Goal: Task Accomplishment & Management: Manage account settings

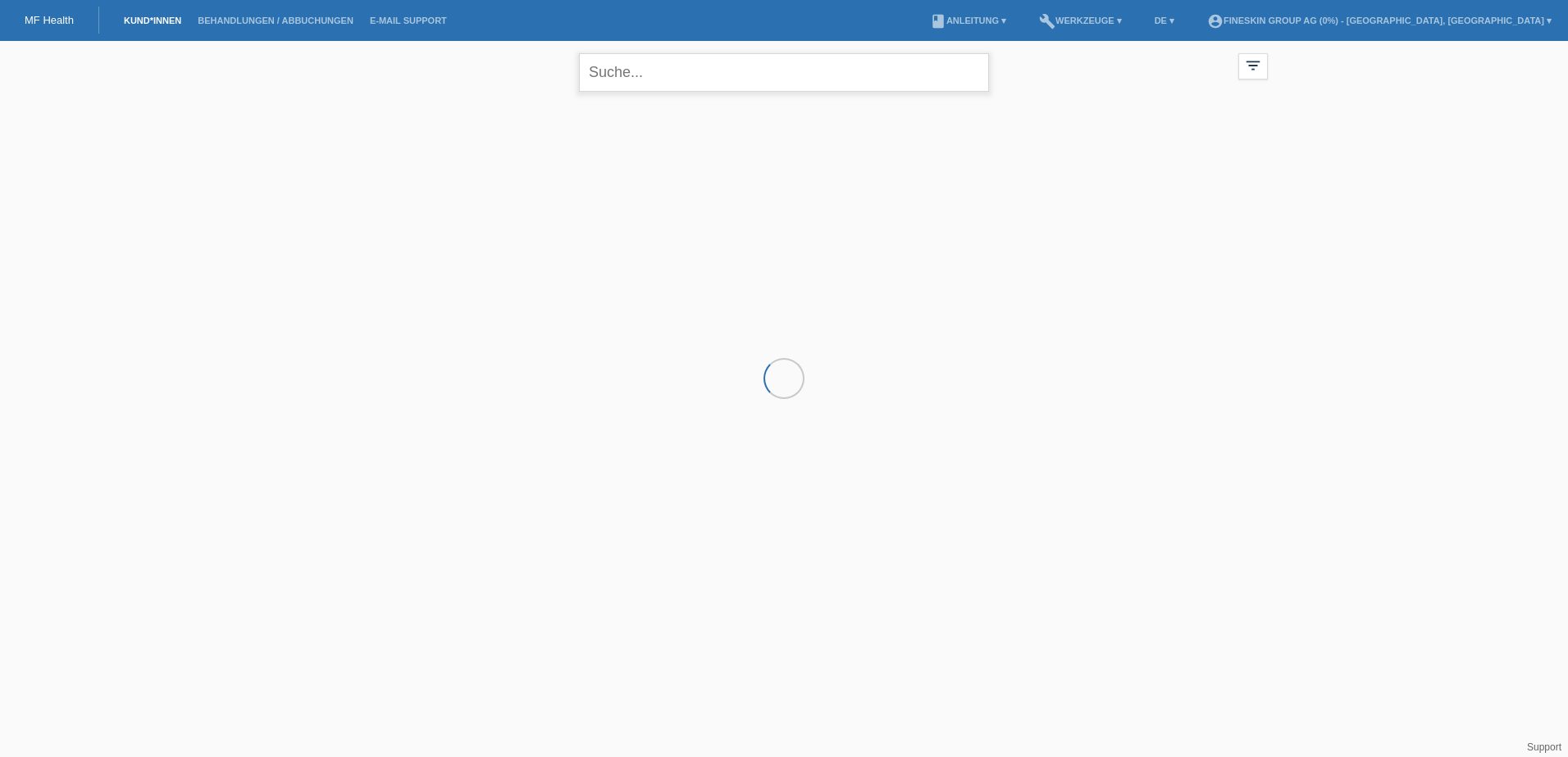
click at [671, 73] on input "text" at bounding box center [784, 72] width 410 height 38
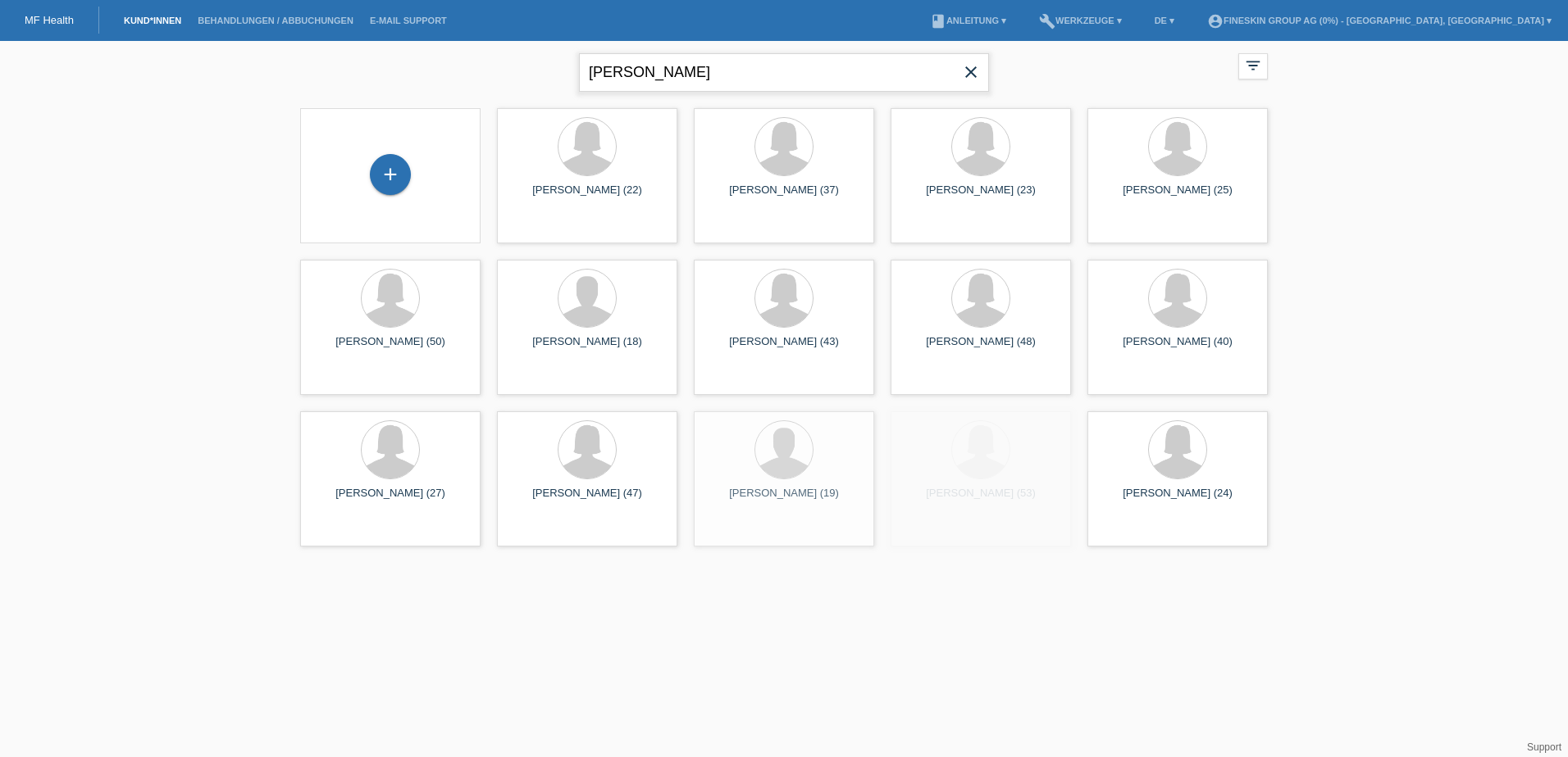
type input "dinh"
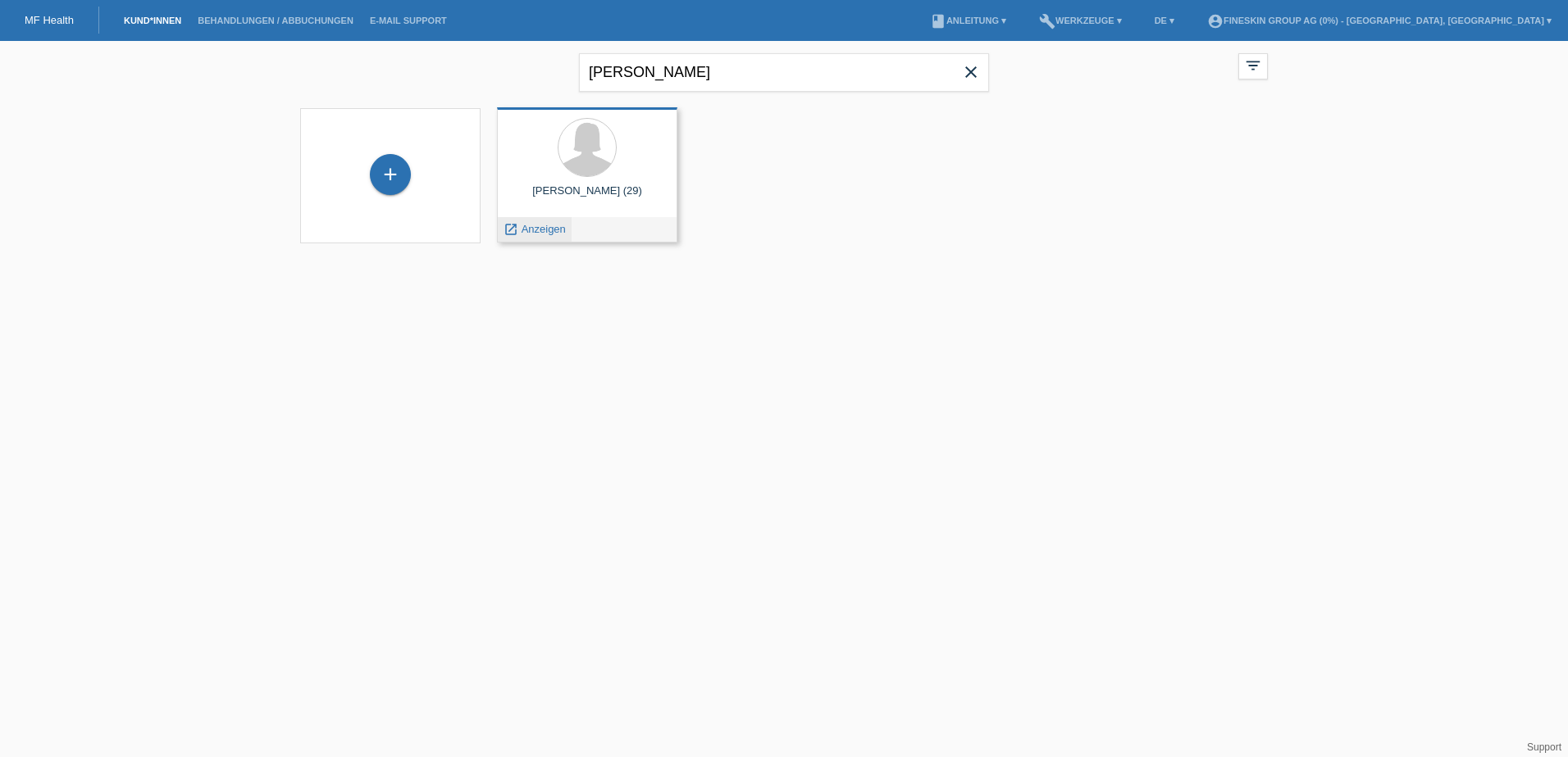
click at [549, 230] on span "Anzeigen" at bounding box center [544, 229] width 44 height 12
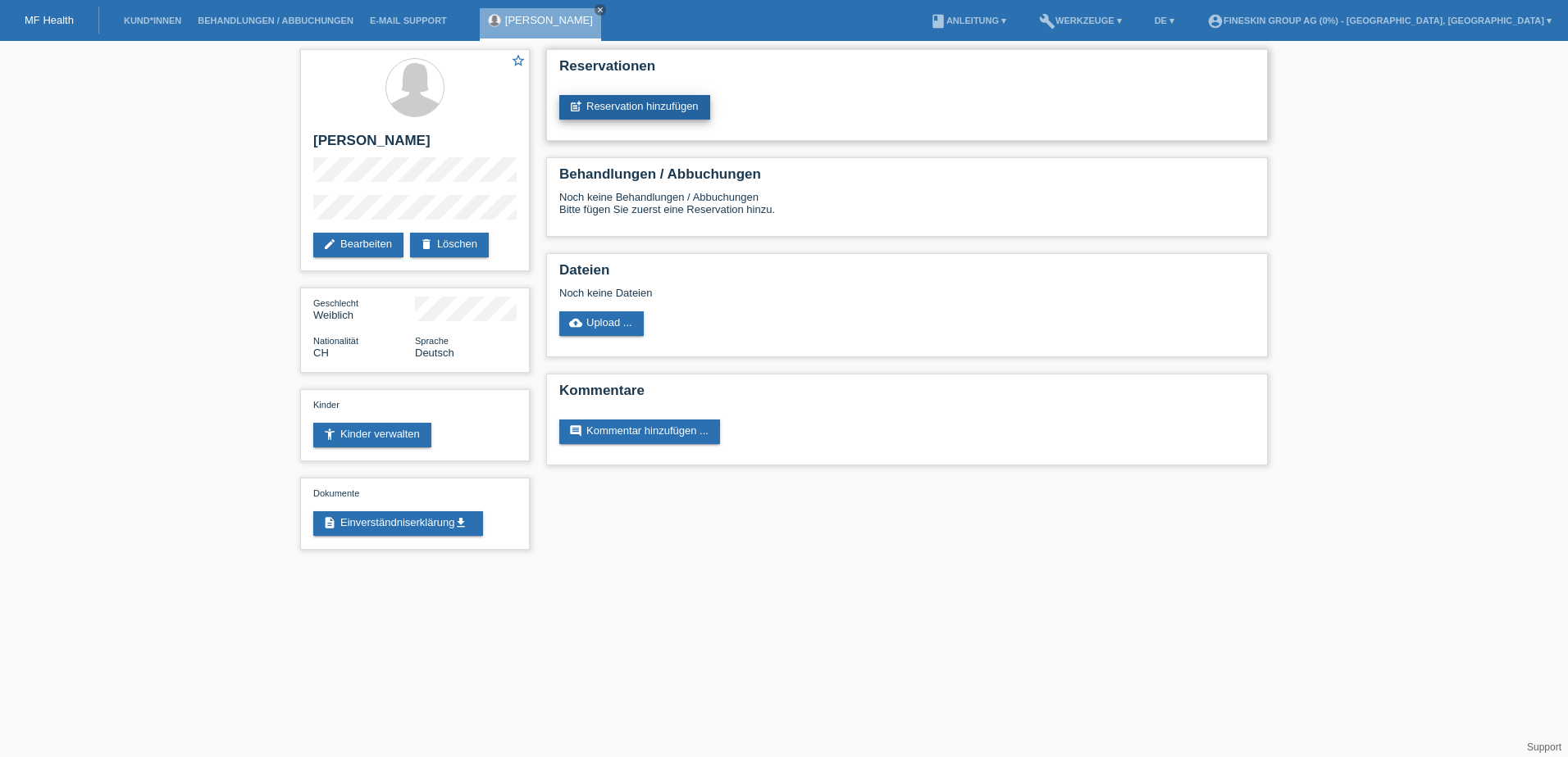
click at [640, 99] on link "post_add Reservation hinzufügen" at bounding box center [634, 108] width 151 height 25
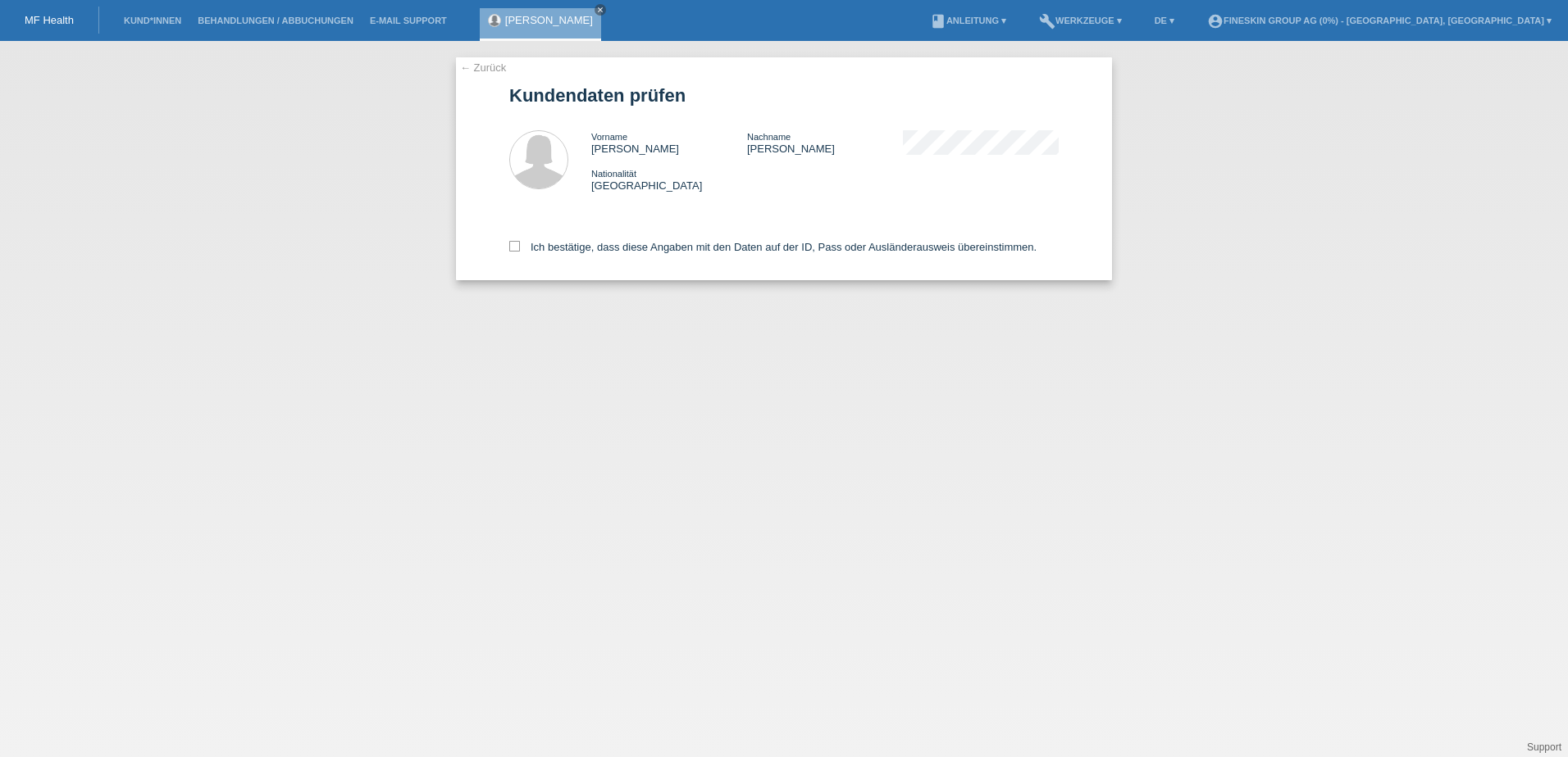
click at [602, 255] on div "Ich bestätige, dass diese Angaben mit den Daten auf der ID, Pass oder Ausländer…" at bounding box center [784, 244] width 549 height 72
click at [605, 249] on label "Ich bestätige, dass diese Angaben mit den Daten auf der ID, Pass oder Ausländer…" at bounding box center [773, 247] width 527 height 12
click at [520, 249] on input "Ich bestätige, dass diese Angaben mit den Daten auf der ID, Pass oder Ausländer…" at bounding box center [514, 246] width 10 height 10
checkbox input "true"
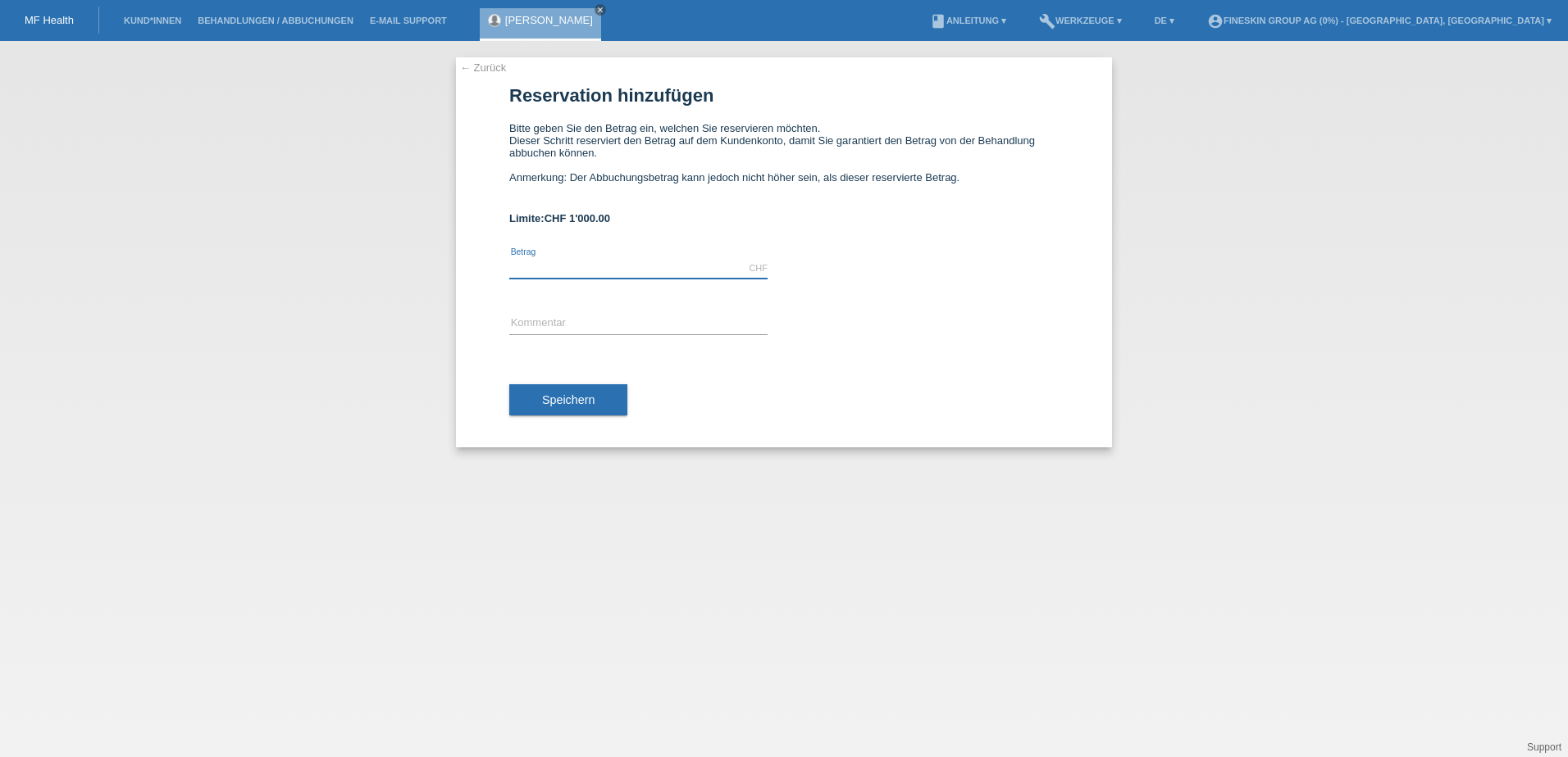
click at [606, 267] on input "text" at bounding box center [638, 268] width 258 height 20
click at [916, 338] on div "error Kommentar" at bounding box center [784, 324] width 549 height 55
click at [547, 265] on input "text" at bounding box center [638, 268] width 258 height 20
type input "4000.00"
click at [569, 398] on span "Speichern" at bounding box center [567, 400] width 52 height 13
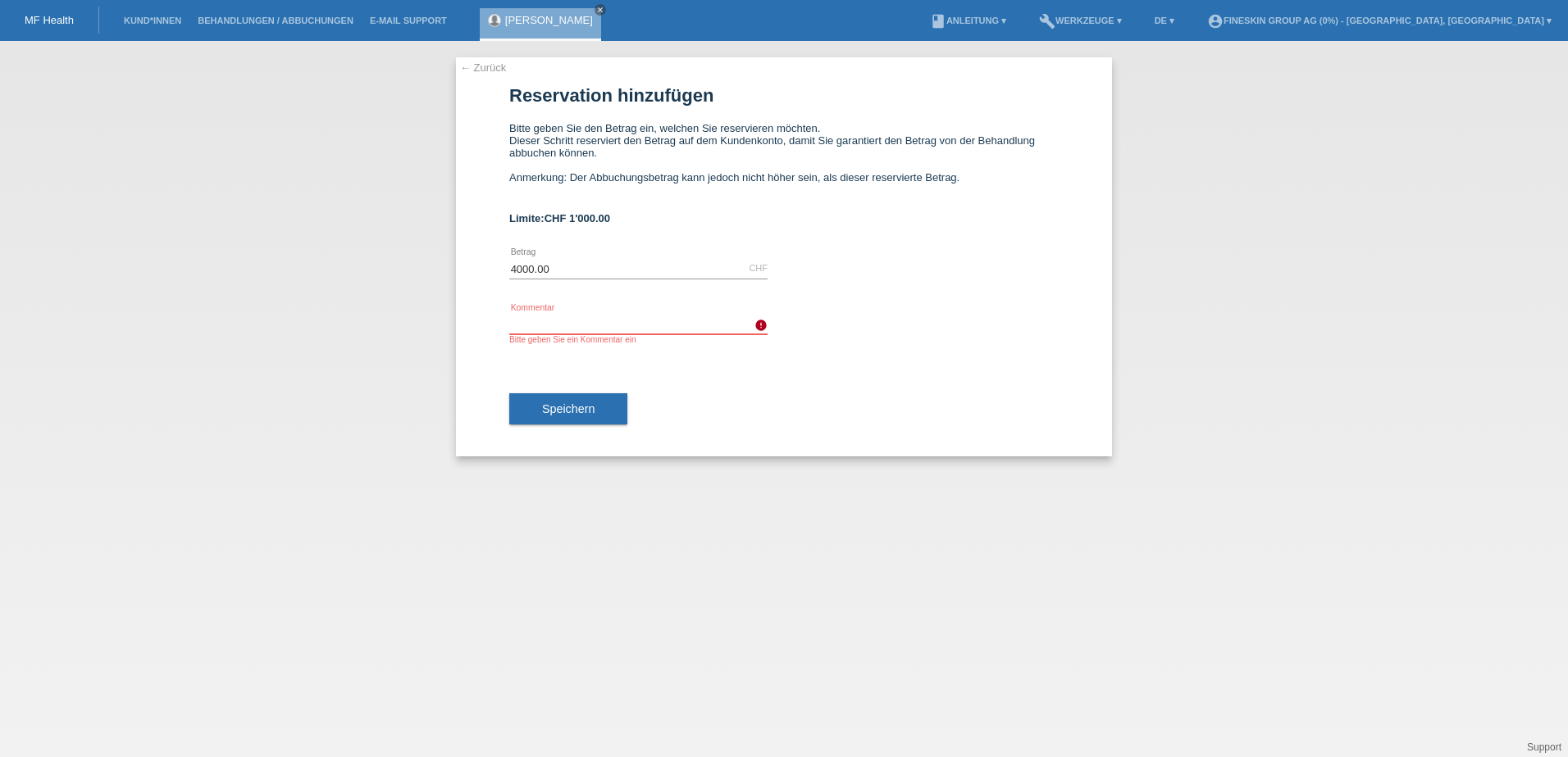
click at [583, 319] on input "text" at bounding box center [638, 323] width 258 height 20
drag, startPoint x: 692, startPoint y: 318, endPoint x: 623, endPoint y: 324, distance: 69.3
click at [623, 324] on input "Operation Dr. Redeker 19.02.2025" at bounding box center [638, 323] width 258 height 20
type input "Operation Dr. Redeker 27.08.2025"
drag, startPoint x: 678, startPoint y: 334, endPoint x: 636, endPoint y: 331, distance: 42.1
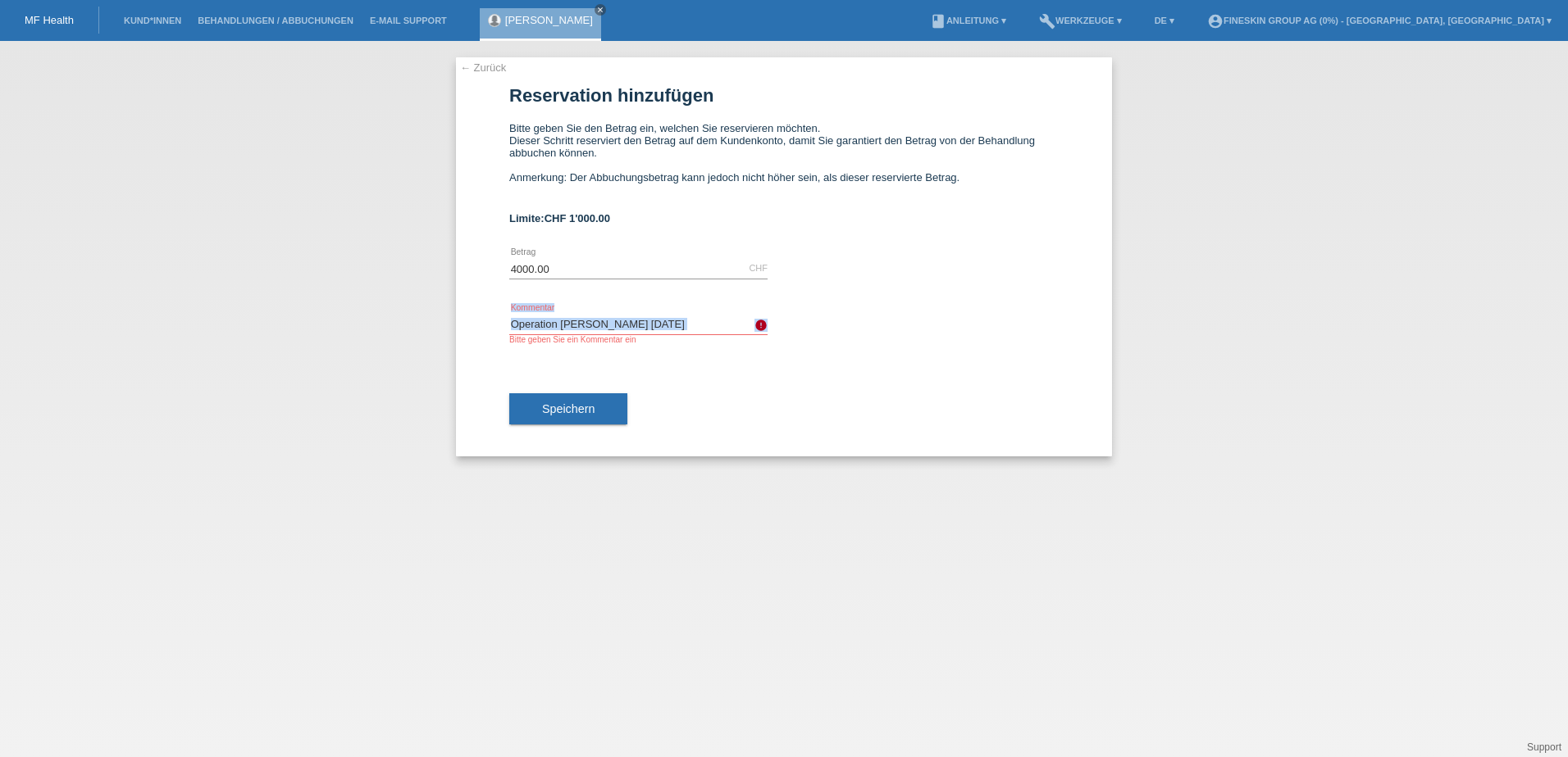
click at [636, 331] on div "Operation Dr. Redeker 27.08.2025 error Kommentar Bitte geben Sie ein Kommentar …" at bounding box center [638, 329] width 258 height 31
drag, startPoint x: 688, startPoint y: 319, endPoint x: 516, endPoint y: 323, distance: 172.0
click at [516, 323] on input "Operation Dr. Redeker 27.08.2025" at bounding box center [638, 323] width 258 height 20
click at [515, 323] on input "Operation [PERSON_NAME] [DATE]" at bounding box center [638, 323] width 258 height 20
drag, startPoint x: 508, startPoint y: 321, endPoint x: 639, endPoint y: 324, distance: 131.0
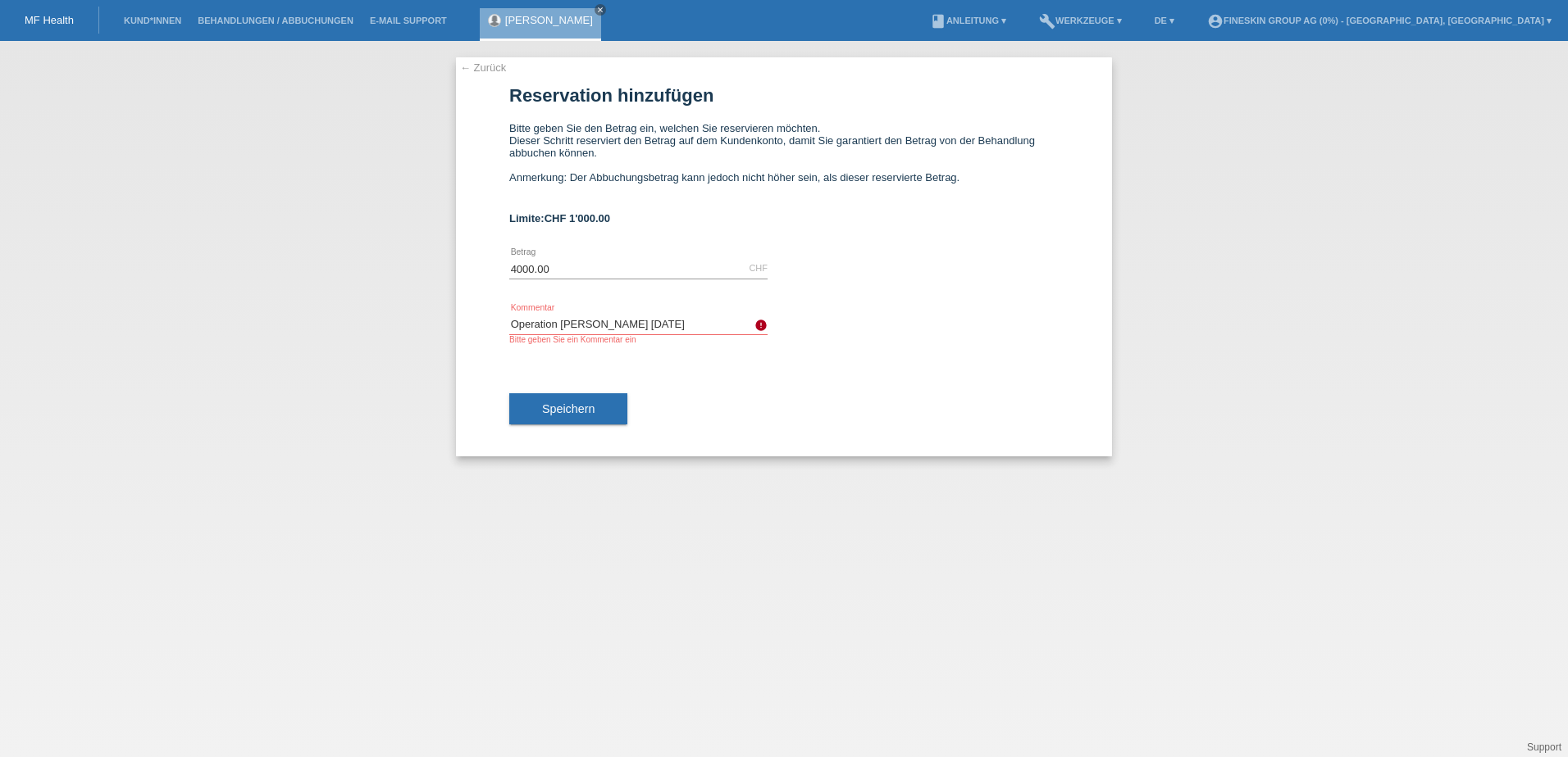
click at [613, 324] on div "← Zurück Reservation hinzufügen Bitte geben Sie den Betrag ein, welchen Sie res…" at bounding box center [784, 256] width 656 height 399
drag, startPoint x: 675, startPoint y: 324, endPoint x: 485, endPoint y: 329, distance: 190.1
click at [485, 329] on div "← Zurück Reservation hinzufügen Bitte geben Sie den Betrag ein, welchen Sie res…" at bounding box center [784, 256] width 656 height 399
click at [565, 408] on span "Speichern" at bounding box center [567, 409] width 52 height 13
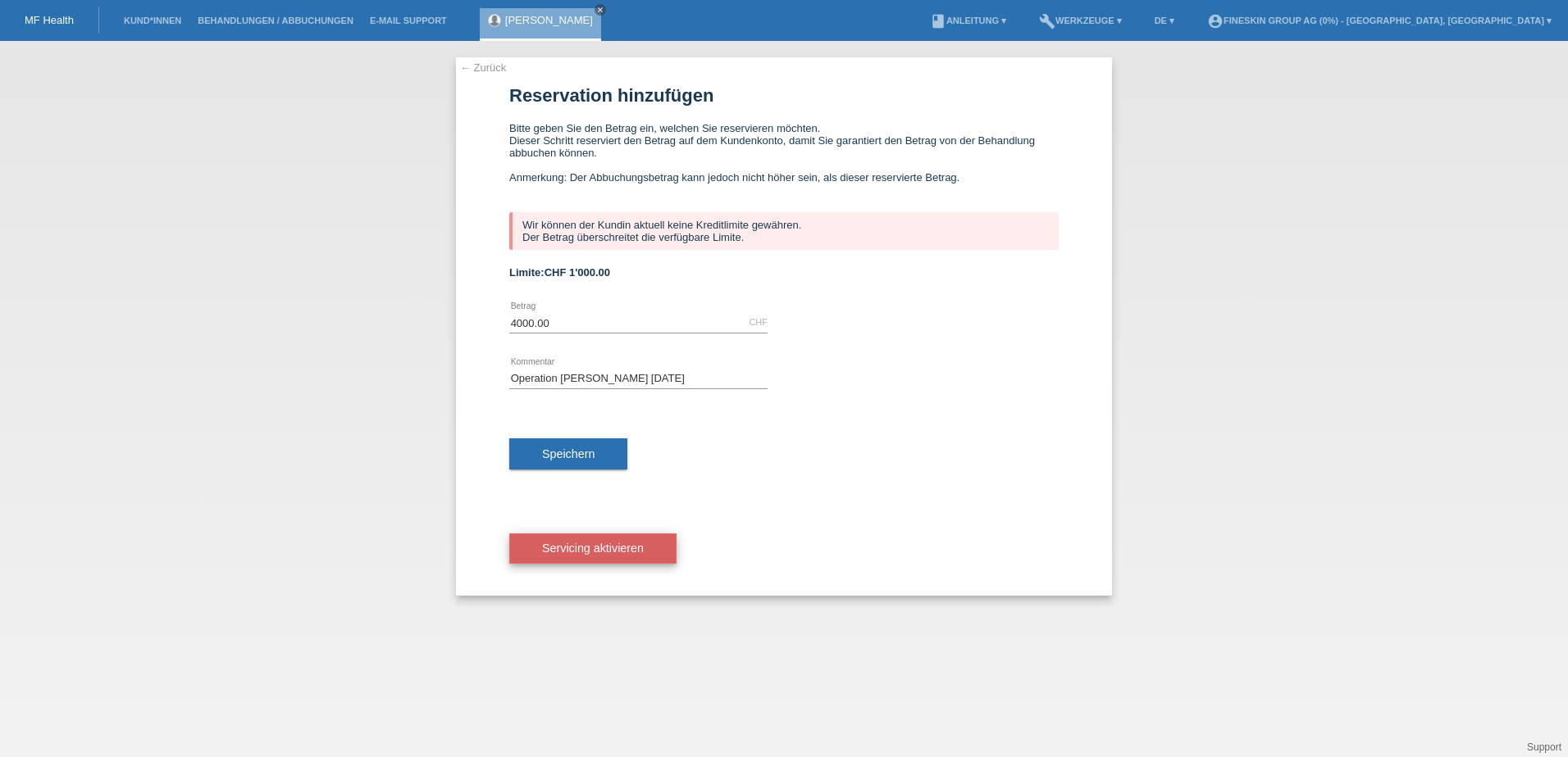
click at [609, 553] on span "Servicing aktivieren" at bounding box center [592, 548] width 102 height 13
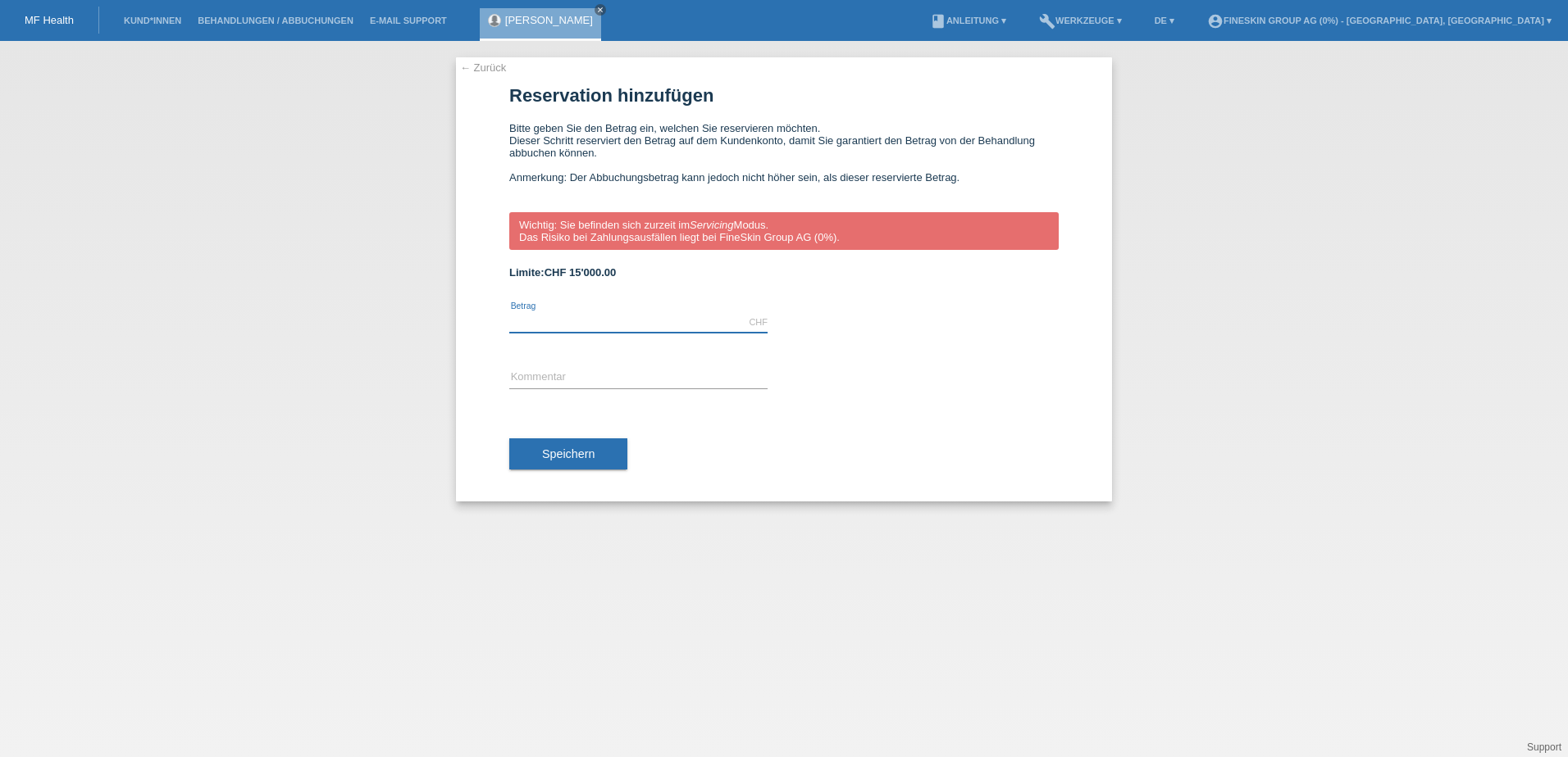
click at [559, 317] on input "text" at bounding box center [638, 322] width 258 height 20
type input "4000.00"
click at [526, 373] on input "text" at bounding box center [638, 378] width 258 height 20
paste input "Operation Dr. Redeker 27.08.2025"
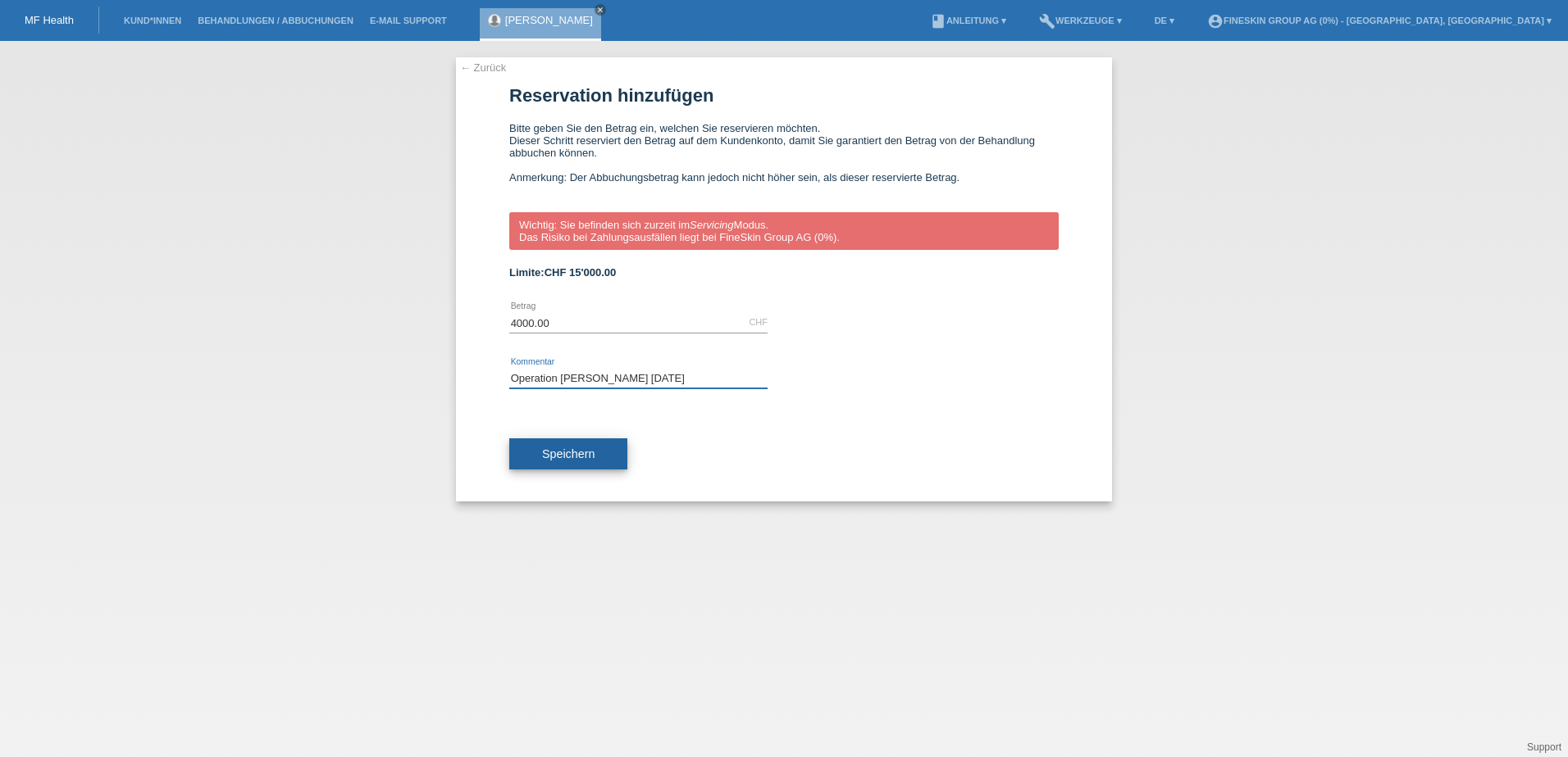
type input "Operation Dr. Redeker 27.08.2025"
click at [578, 464] on button "Speichern" at bounding box center [568, 454] width 118 height 31
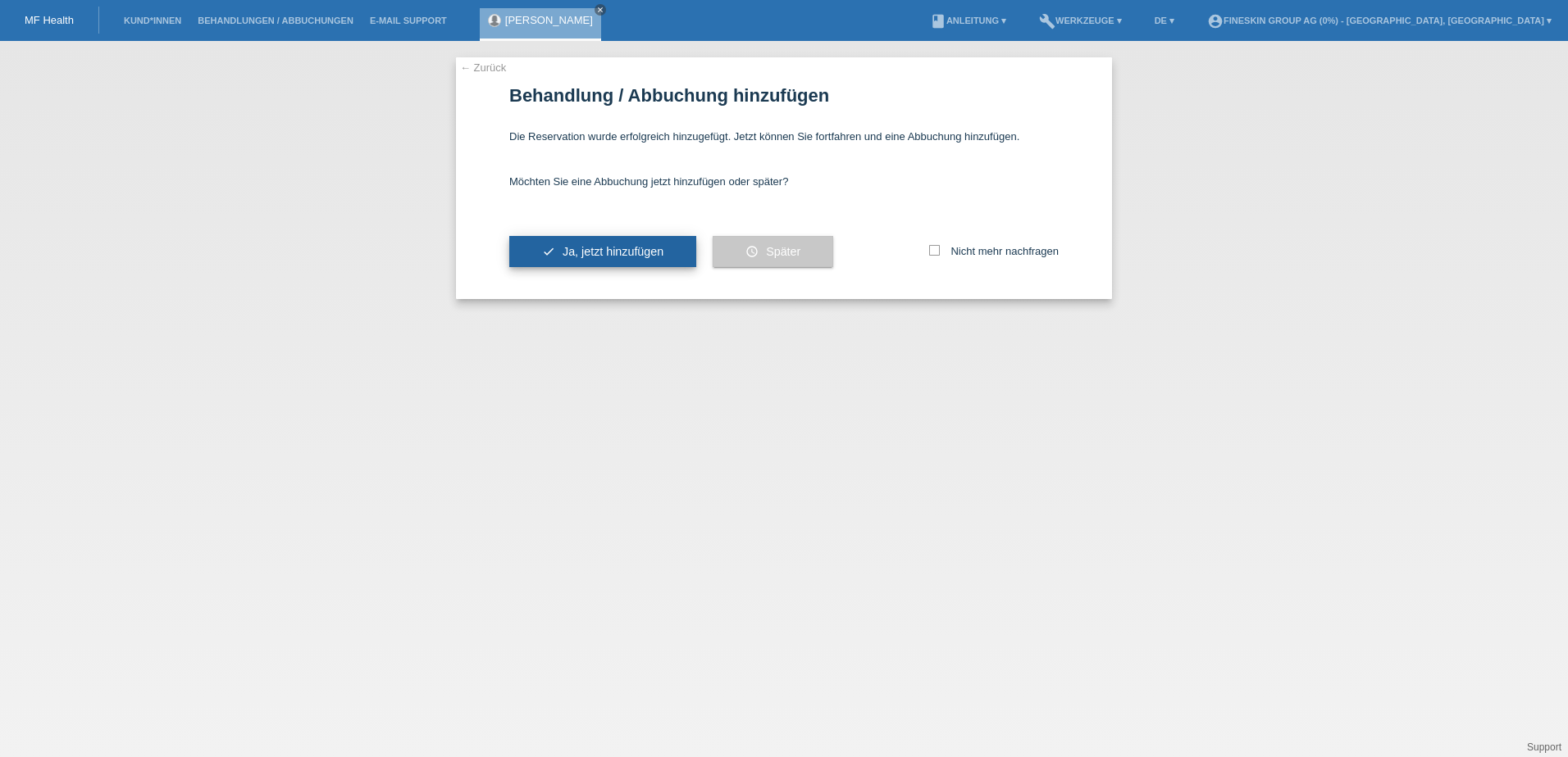
click at [592, 245] on span "Ja, jetzt hinzufügen" at bounding box center [613, 252] width 101 height 13
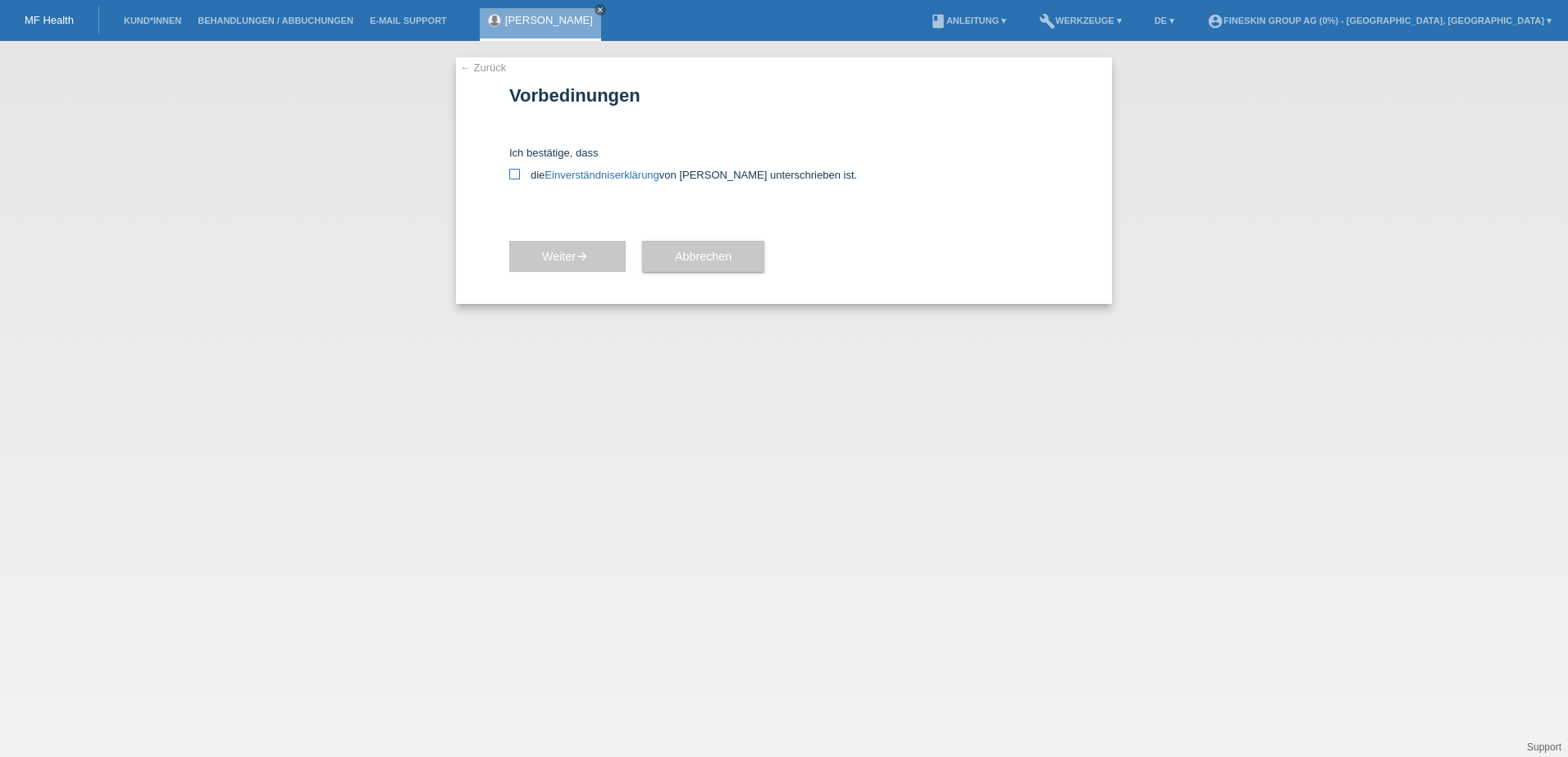
click at [557, 176] on link "Einverständniserklärung" at bounding box center [602, 174] width 114 height 12
click at [515, 174] on icon at bounding box center [514, 174] width 10 height 10
click at [515, 174] on input "die Einverständniserklärung von der Kundin unterschrieben ist." at bounding box center [514, 174] width 10 height 10
checkbox input "true"
click at [564, 255] on span "Weiter arrow_forward" at bounding box center [567, 256] width 51 height 13
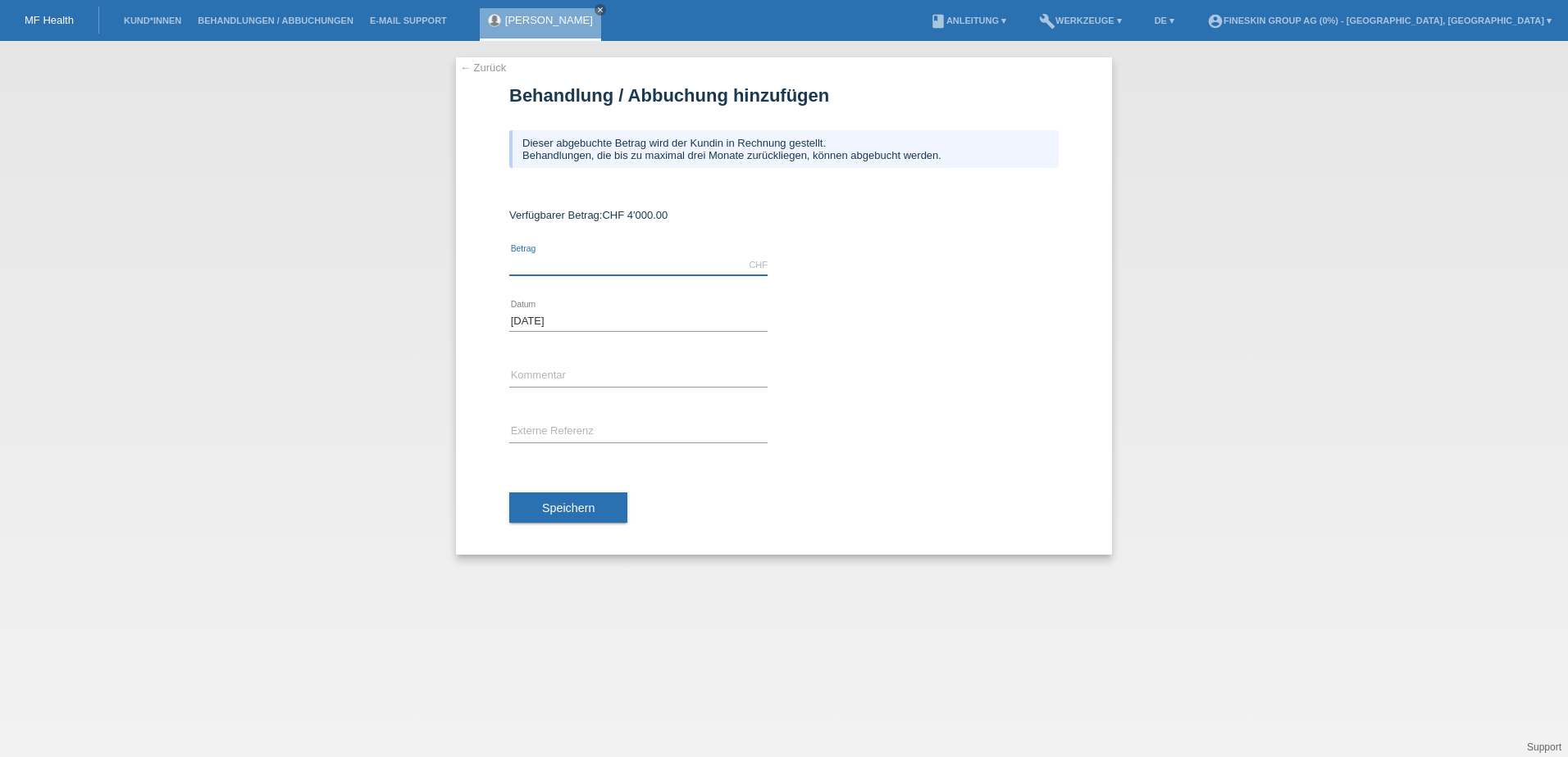
click at [570, 265] on input "text" at bounding box center [638, 264] width 258 height 20
type input "4000.00"
drag, startPoint x: 680, startPoint y: 375, endPoint x: 464, endPoint y: 378, distance: 216.0
click at [464, 378] on div "← Zurück Behandlung / Abbuchung hinzufügen Dieser abgebuchte Betrag wird der Ku…" at bounding box center [784, 306] width 656 height 498
paste input "Redeker 27.08"
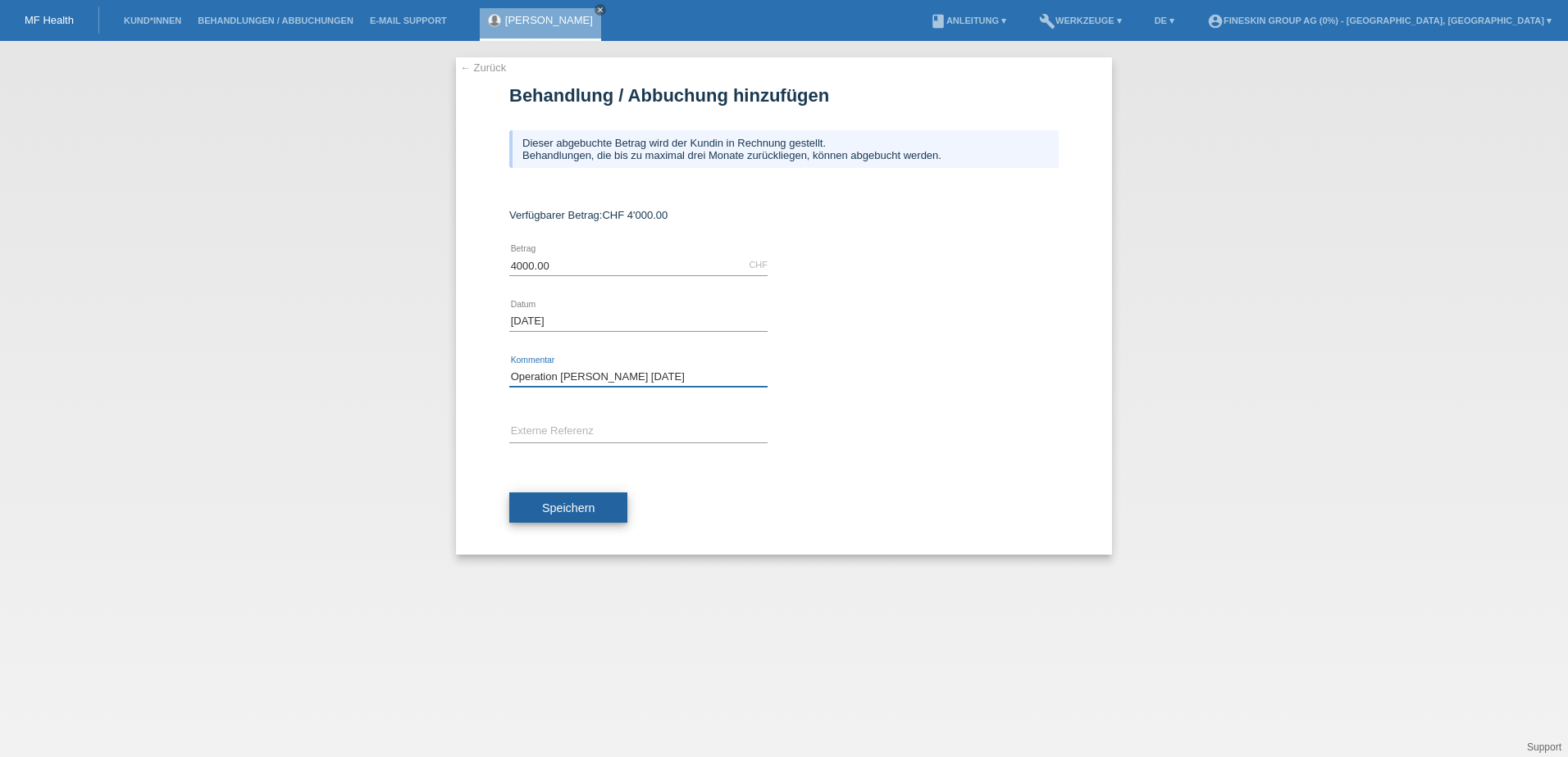
type input "Operation [PERSON_NAME] [DATE]"
click at [574, 502] on span "Speichern" at bounding box center [567, 508] width 52 height 13
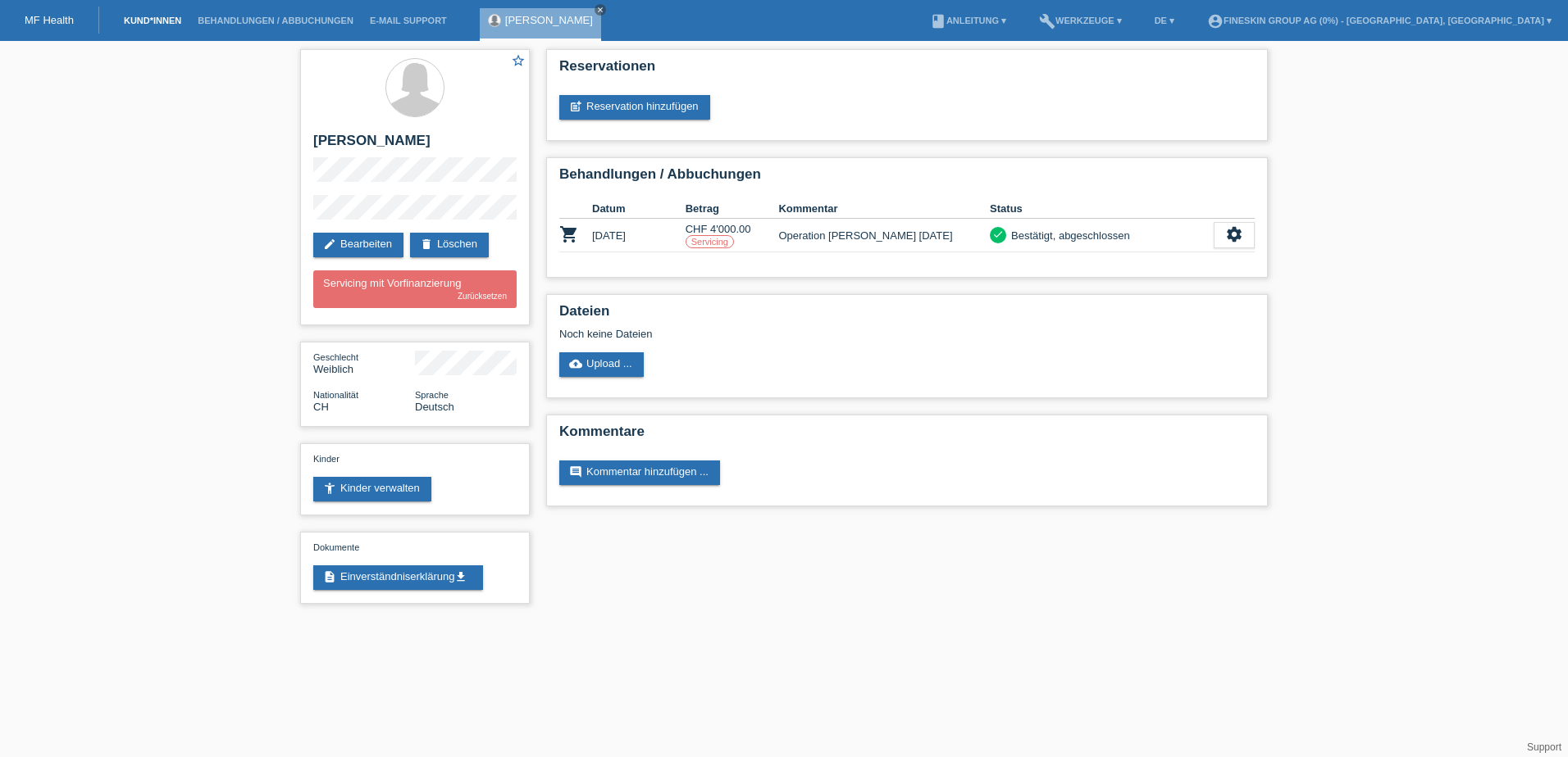
click at [148, 20] on link "Kund*innen" at bounding box center [152, 20] width 73 height 10
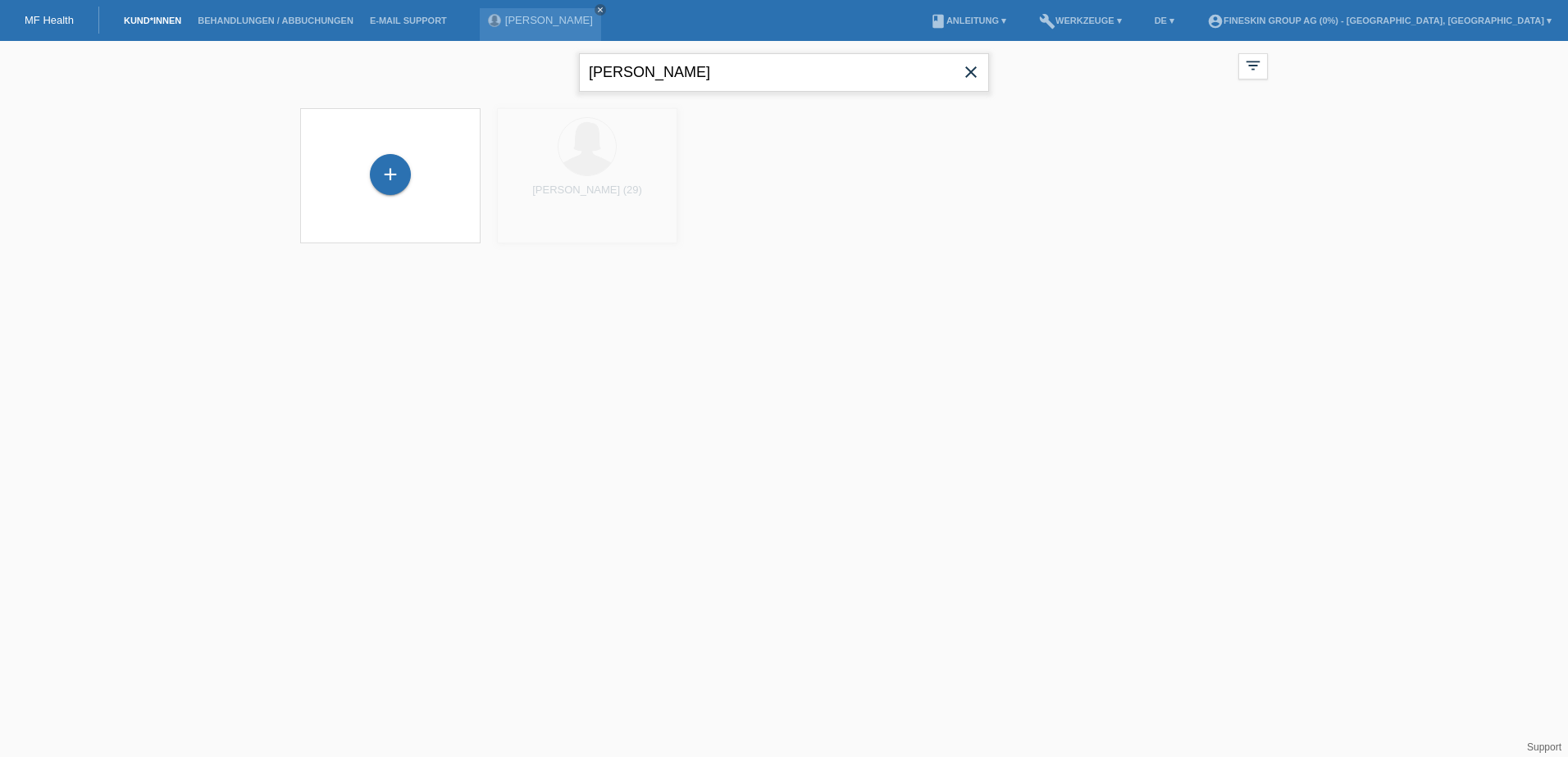
click at [715, 68] on input "[PERSON_NAME]" at bounding box center [784, 72] width 410 height 38
type input "d"
click at [715, 68] on input "karik" at bounding box center [784, 72] width 410 height 38
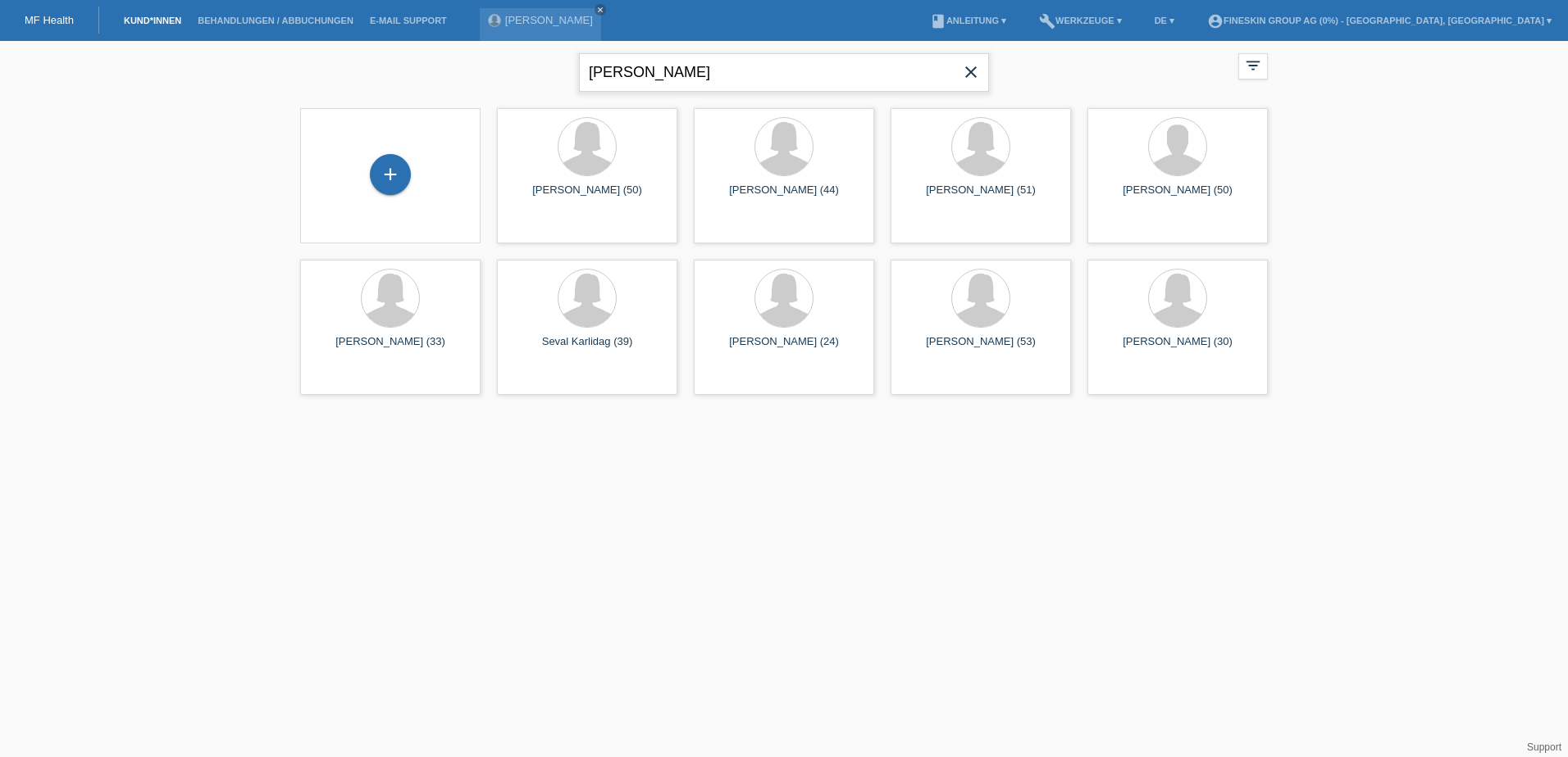
type input "karri"
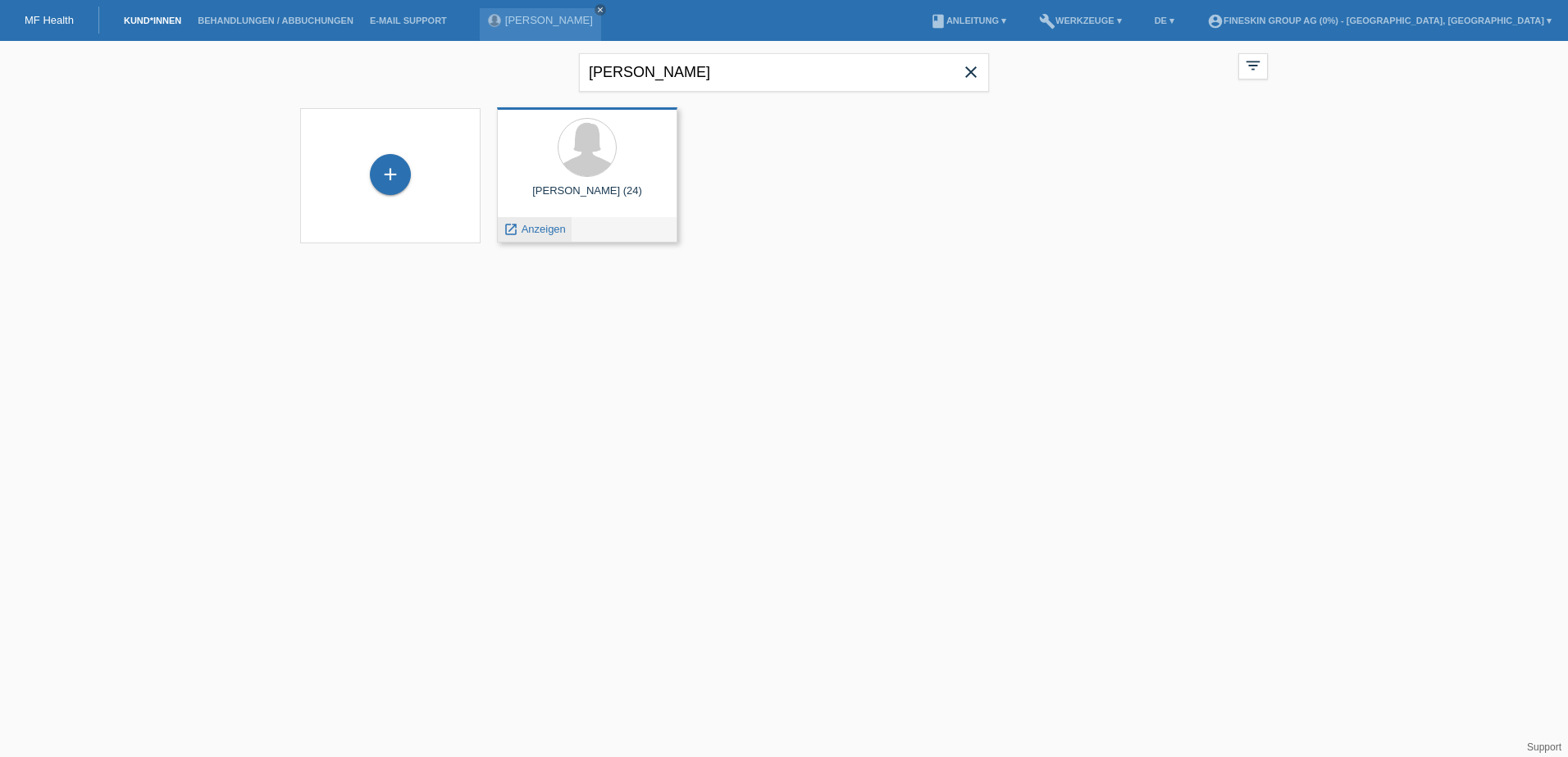
click at [546, 232] on span "Anzeigen" at bounding box center [544, 229] width 44 height 12
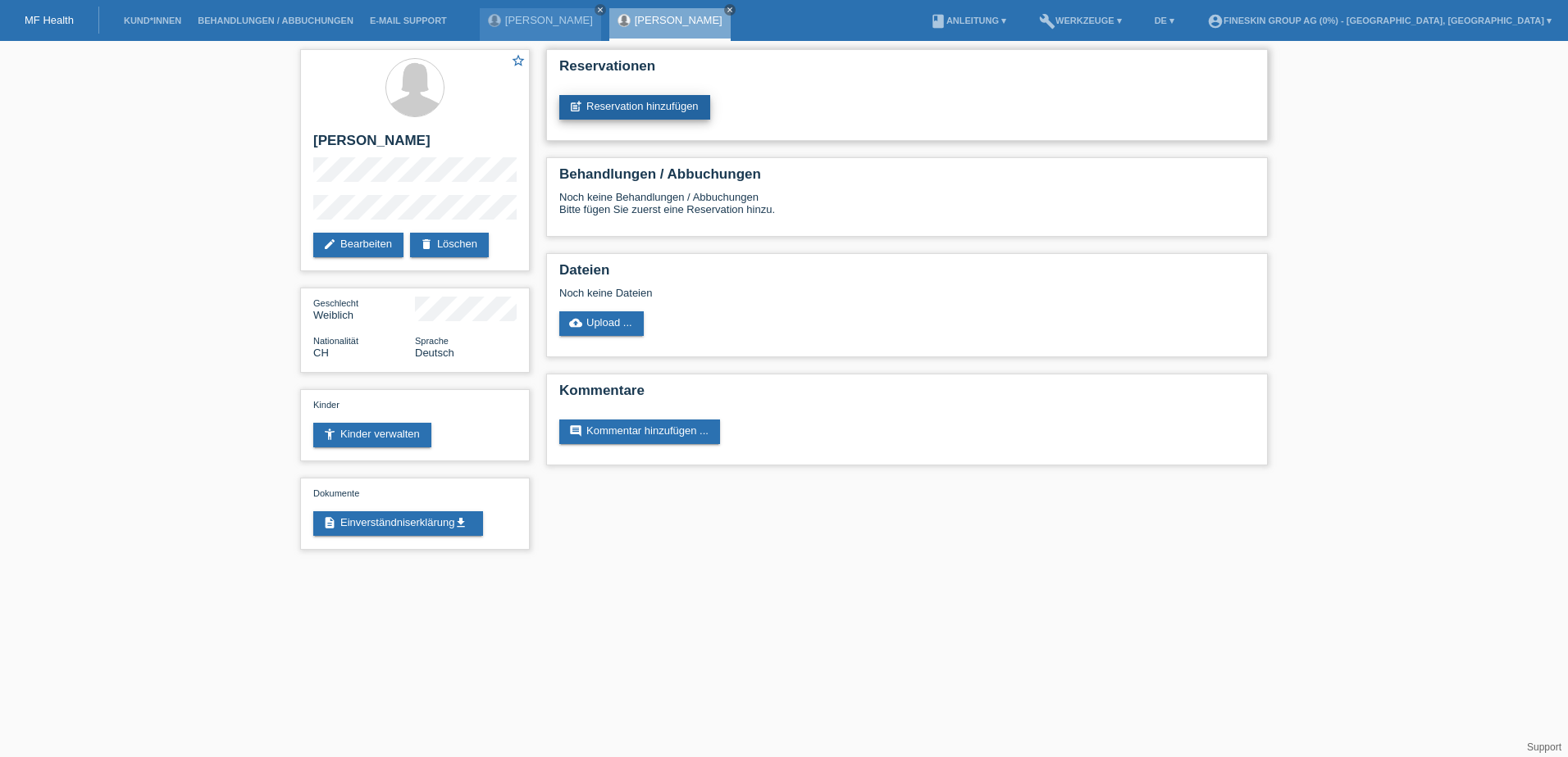
click at [641, 102] on link "post_add Reservation hinzufügen" at bounding box center [634, 108] width 151 height 25
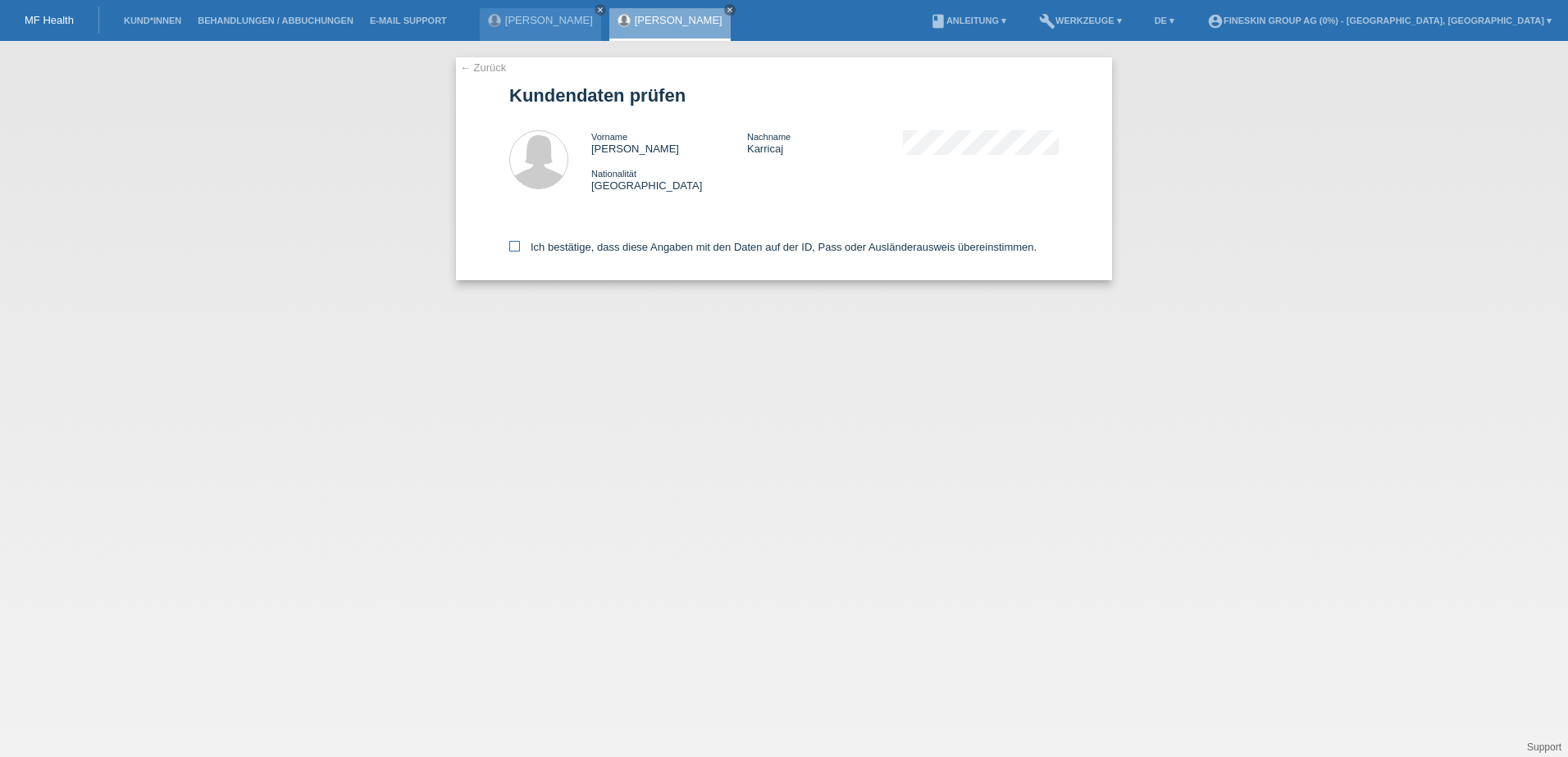
click at [617, 243] on label "Ich bestätige, dass diese Angaben mit den Daten auf der ID, Pass oder Ausländer…" at bounding box center [773, 247] width 527 height 12
click at [520, 243] on input "Ich bestätige, dass diese Angaben mit den Daten auf der ID, Pass oder Ausländer…" at bounding box center [514, 246] width 10 height 10
checkbox input "true"
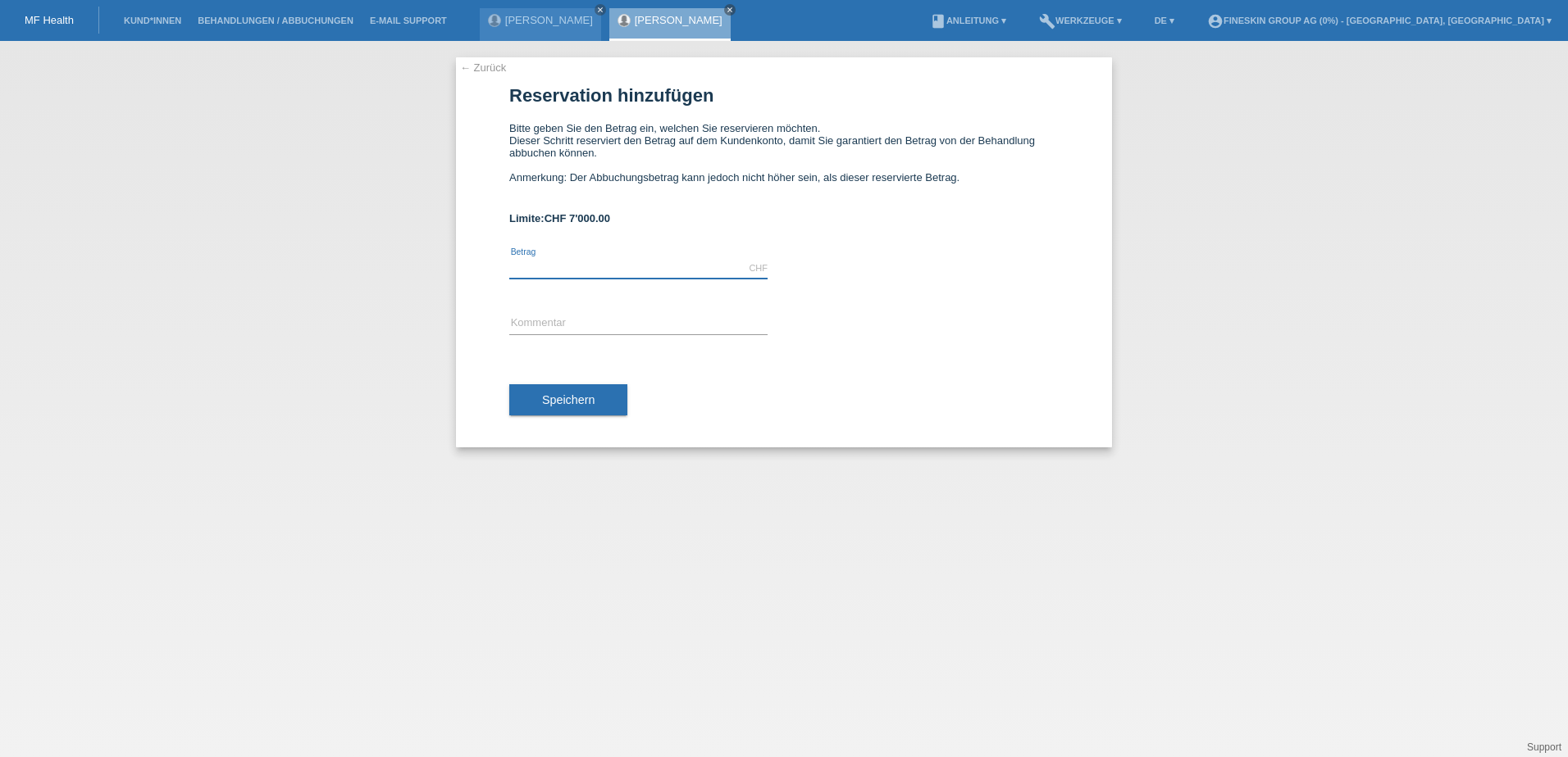
click at [614, 261] on input "text" at bounding box center [638, 268] width 258 height 20
type input "500.00"
click at [518, 320] on input "text" at bounding box center [638, 323] width 258 height 20
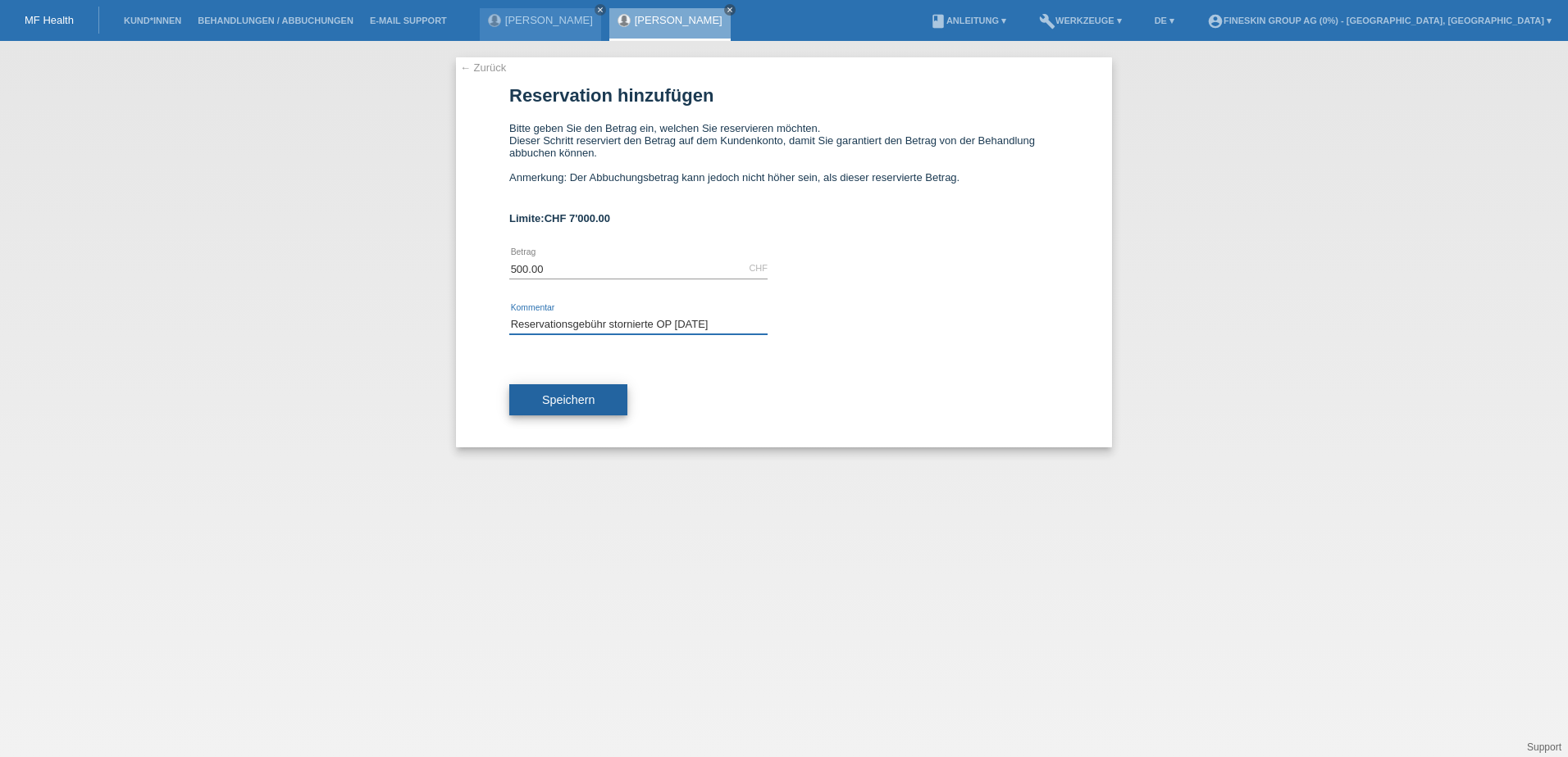
type input "Reservationsgebühr stornierte OP 27.08.2025"
click at [585, 399] on span "Speichern" at bounding box center [567, 400] width 52 height 13
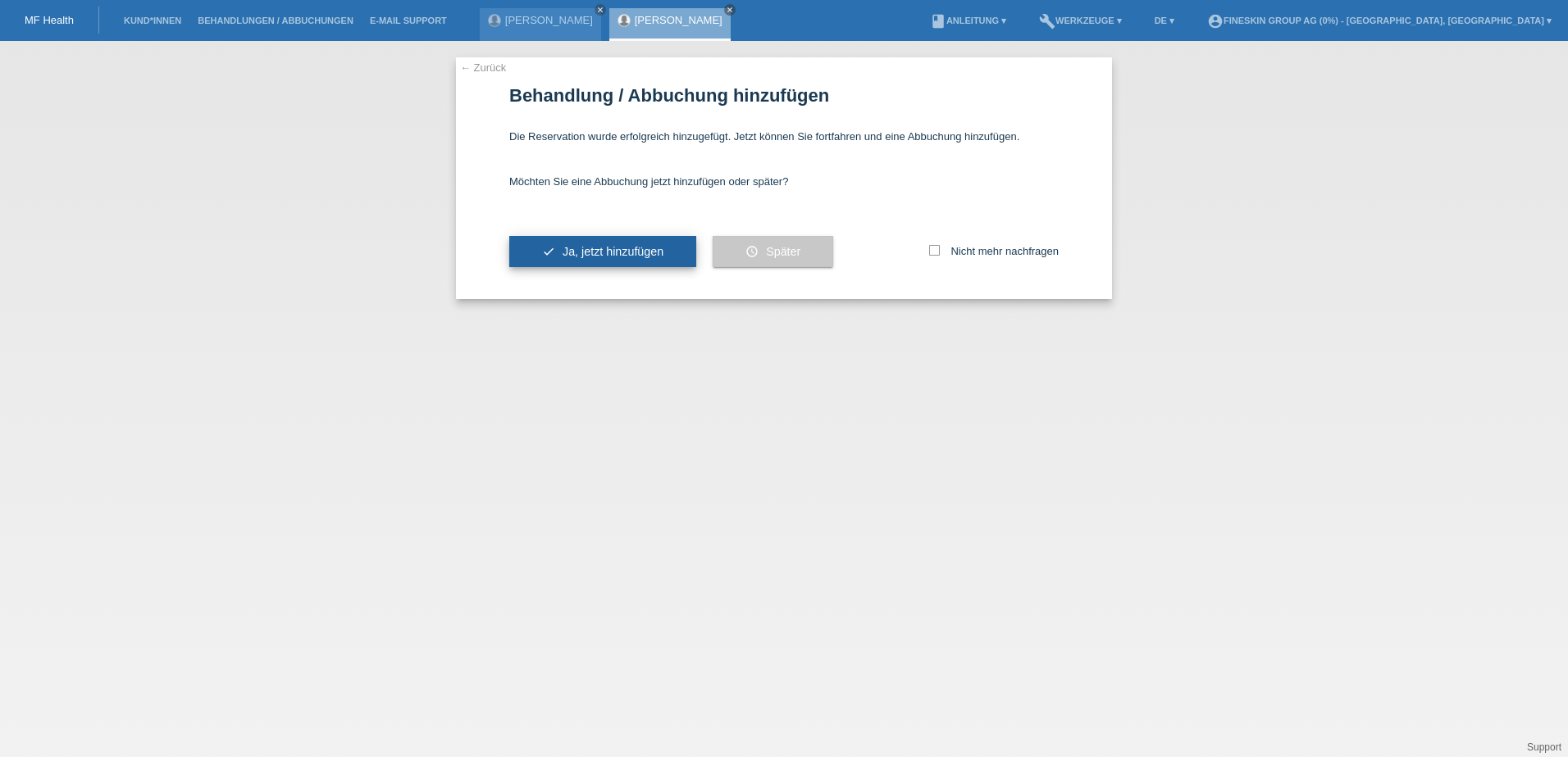
click at [606, 244] on button "check Ja, jetzt hinzufügen" at bounding box center [603, 252] width 187 height 31
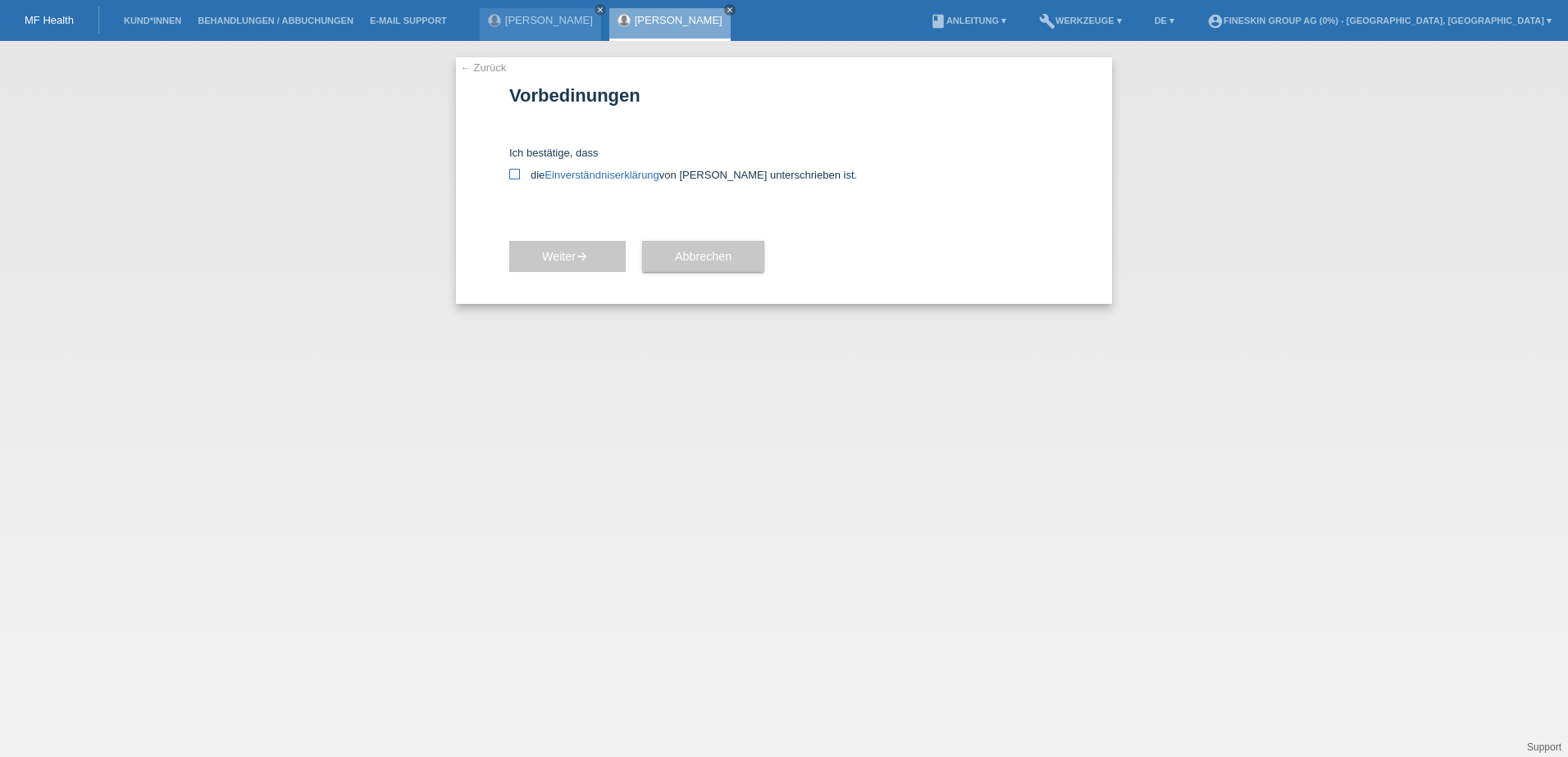
click at [515, 171] on icon at bounding box center [514, 174] width 10 height 10
click at [515, 171] on input "die Einverständniserklärung von der Kundin unterschrieben ist." at bounding box center [514, 174] width 10 height 10
checkbox input "true"
click at [547, 255] on span "Weiter arrow_forward" at bounding box center [567, 256] width 51 height 13
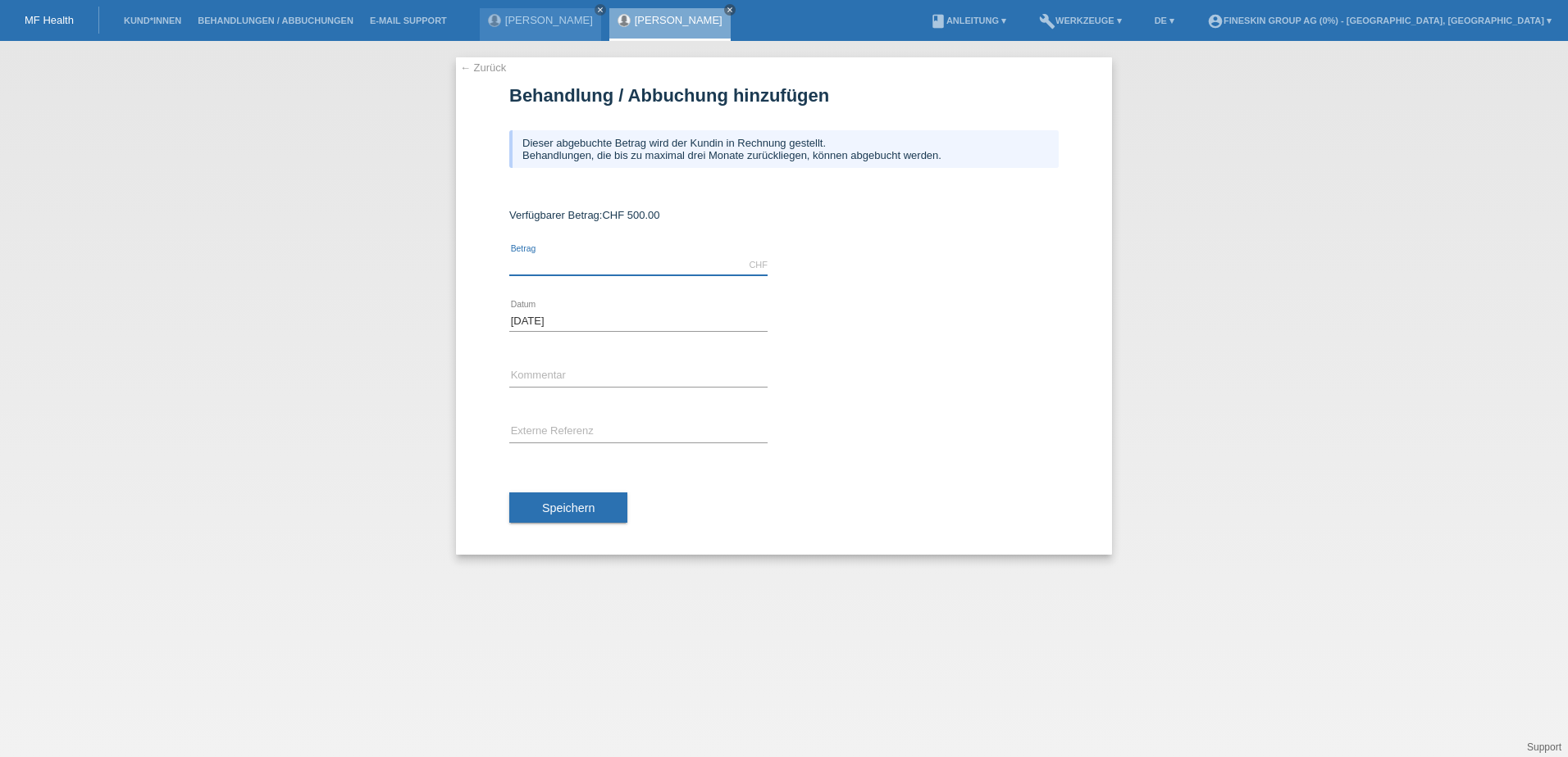
click at [549, 260] on input "text" at bounding box center [638, 264] width 258 height 20
type input "500.00"
click at [547, 375] on input "text" at bounding box center [638, 376] width 258 height 20
type input "Reservationsgebühr stornierte OP [DATE]"
click at [582, 511] on span "Speichern" at bounding box center [567, 508] width 52 height 13
